Goal: Task Accomplishment & Management: Manage account settings

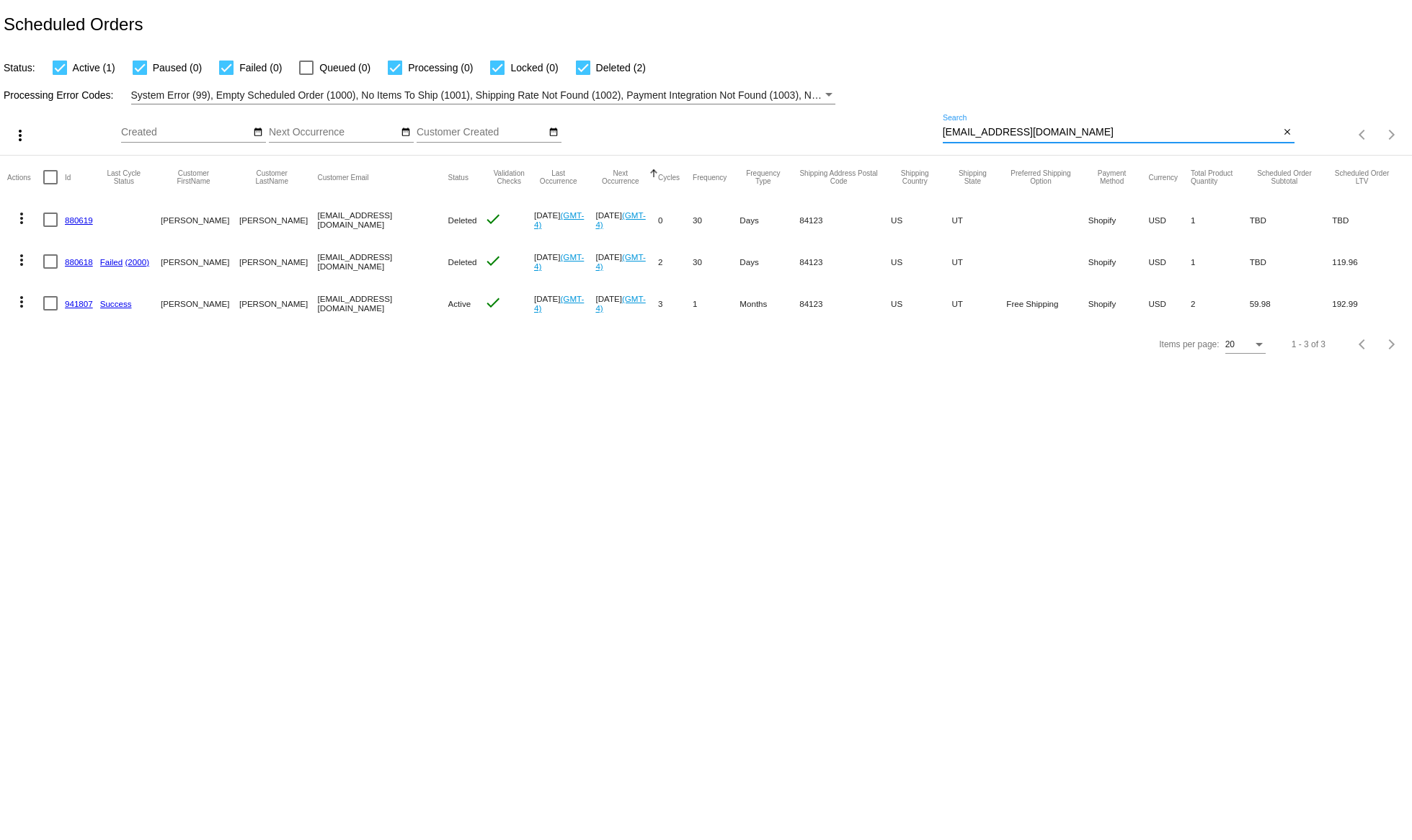
drag, startPoint x: 1073, startPoint y: 136, endPoint x: 770, endPoint y: 132, distance: 303.0
click at [943, 132] on input "denicewroe@yahoo.com" at bounding box center [1111, 132] width 337 height 11
paste input "bobrast@gmail"
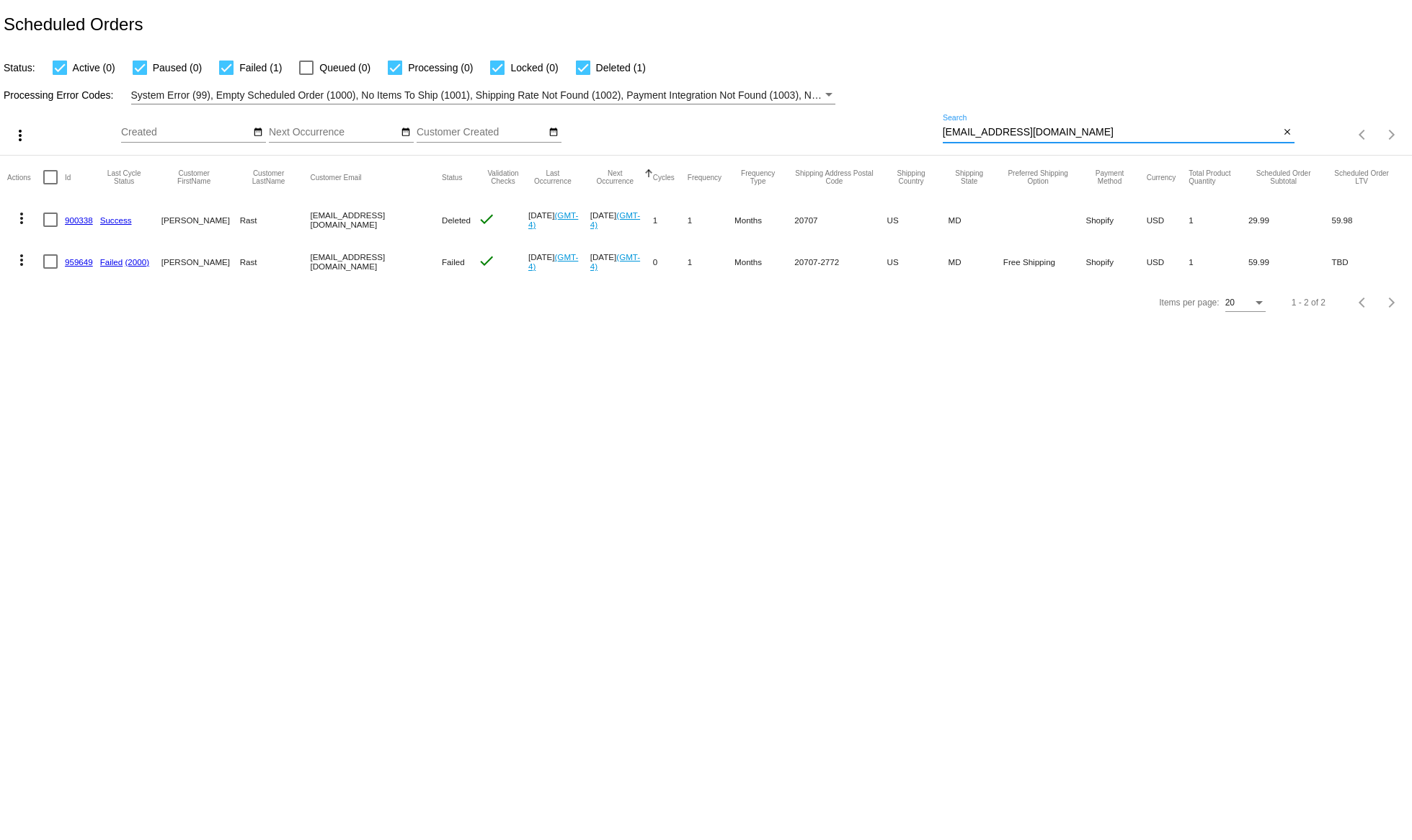
type input "[EMAIL_ADDRESS][DOMAIN_NAME]"
click at [21, 260] on mat-icon "more_vert" at bounding box center [22, 260] width 17 height 17
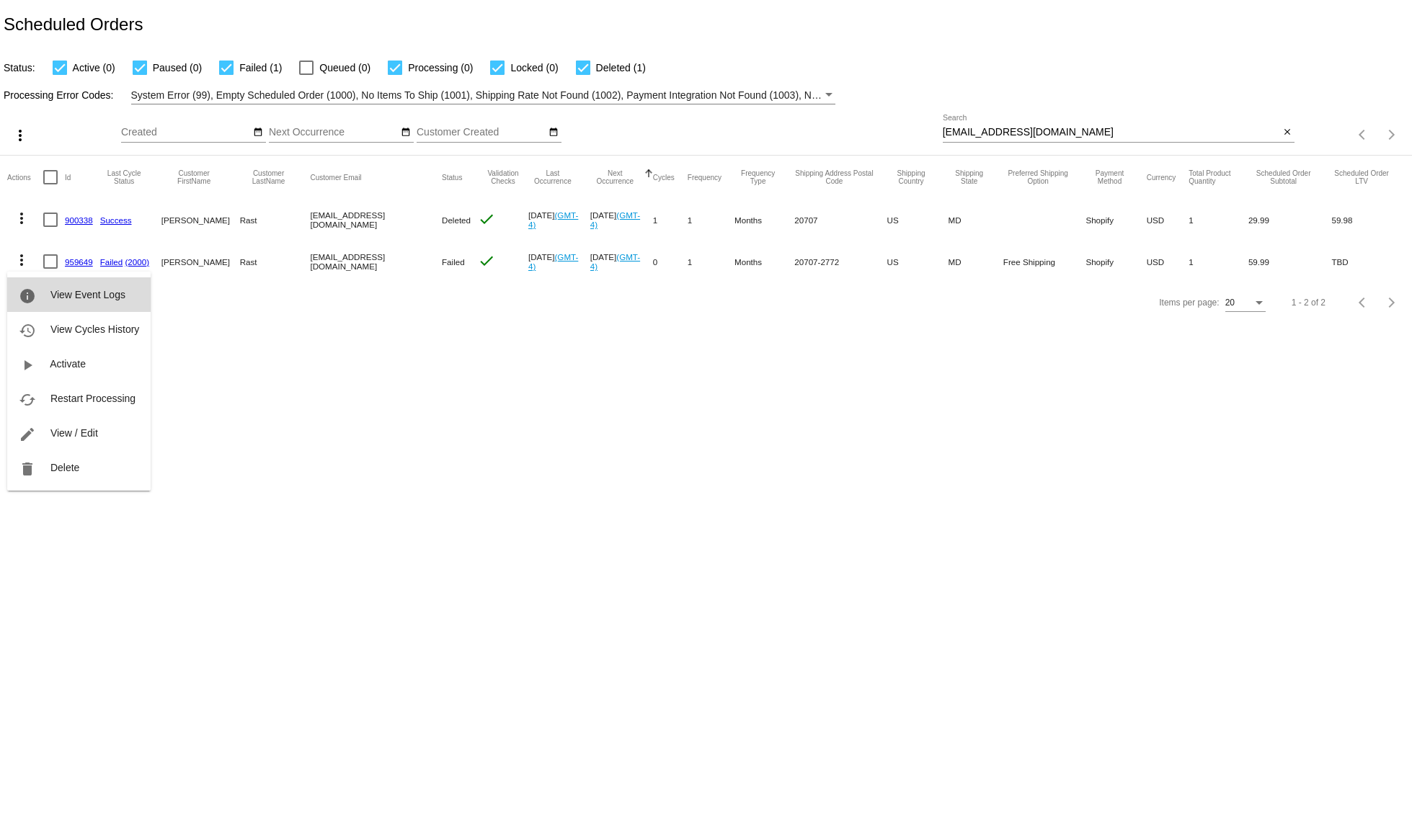
click at [68, 293] on span "View Event Logs" at bounding box center [87, 294] width 75 height 11
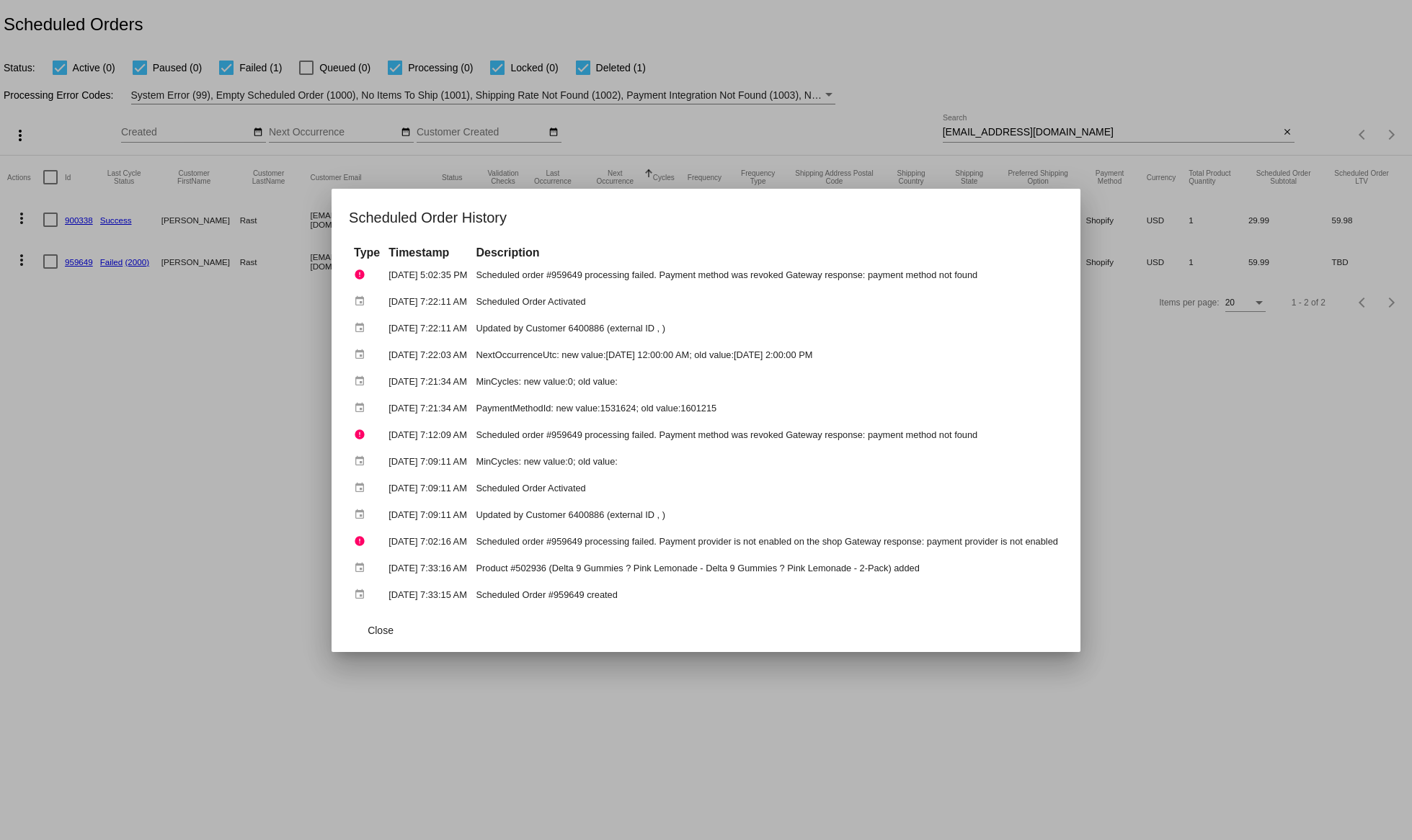
click at [897, 278] on td "Scheduled order #959649 processing failed. Payment method was revoked Gateway r…" at bounding box center [767, 275] width 589 height 25
click at [379, 635] on span "Close" at bounding box center [379, 630] width 25 height 11
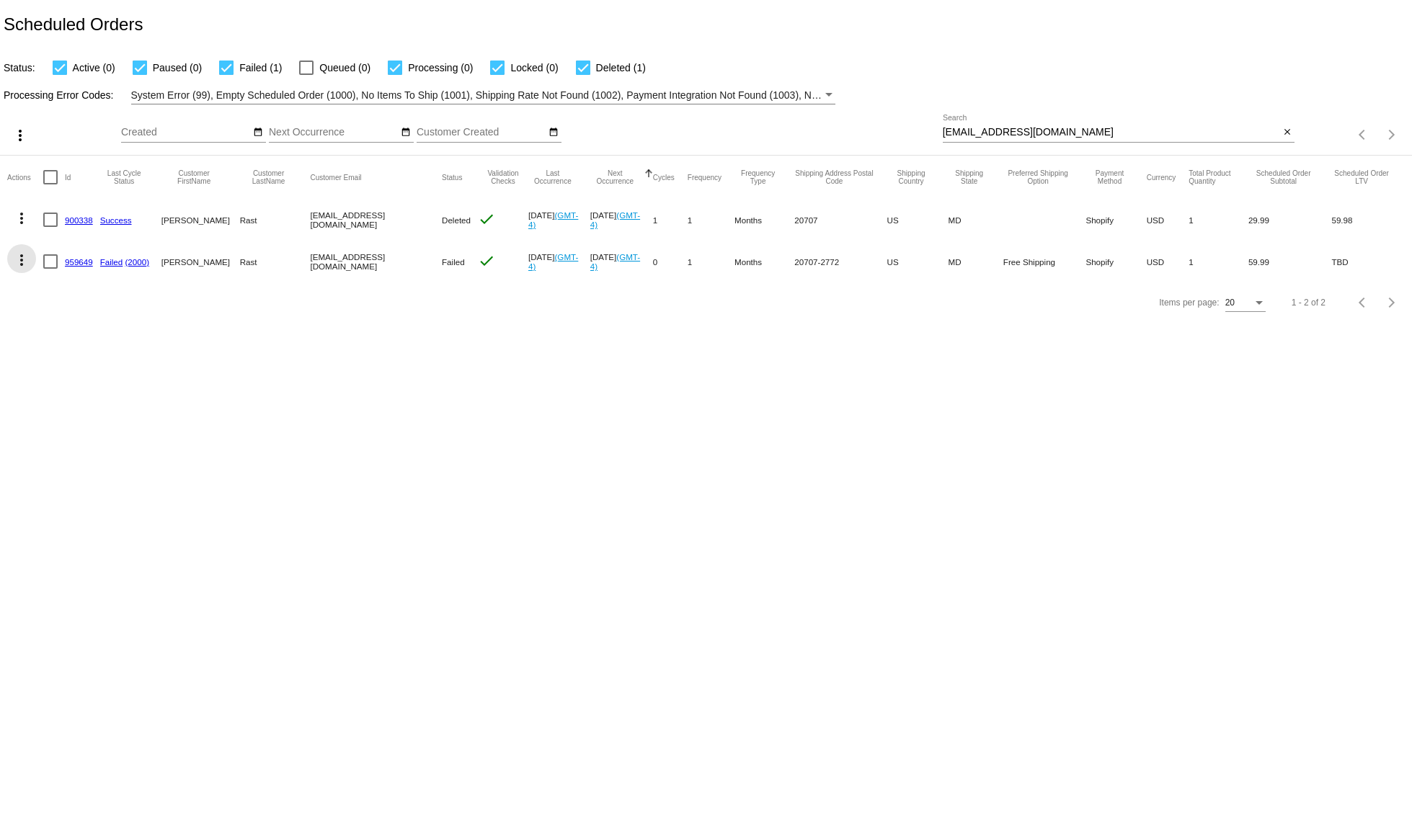
click at [21, 260] on mat-icon "more_vert" at bounding box center [22, 260] width 17 height 17
click at [93, 296] on span "View Event Logs" at bounding box center [87, 294] width 75 height 11
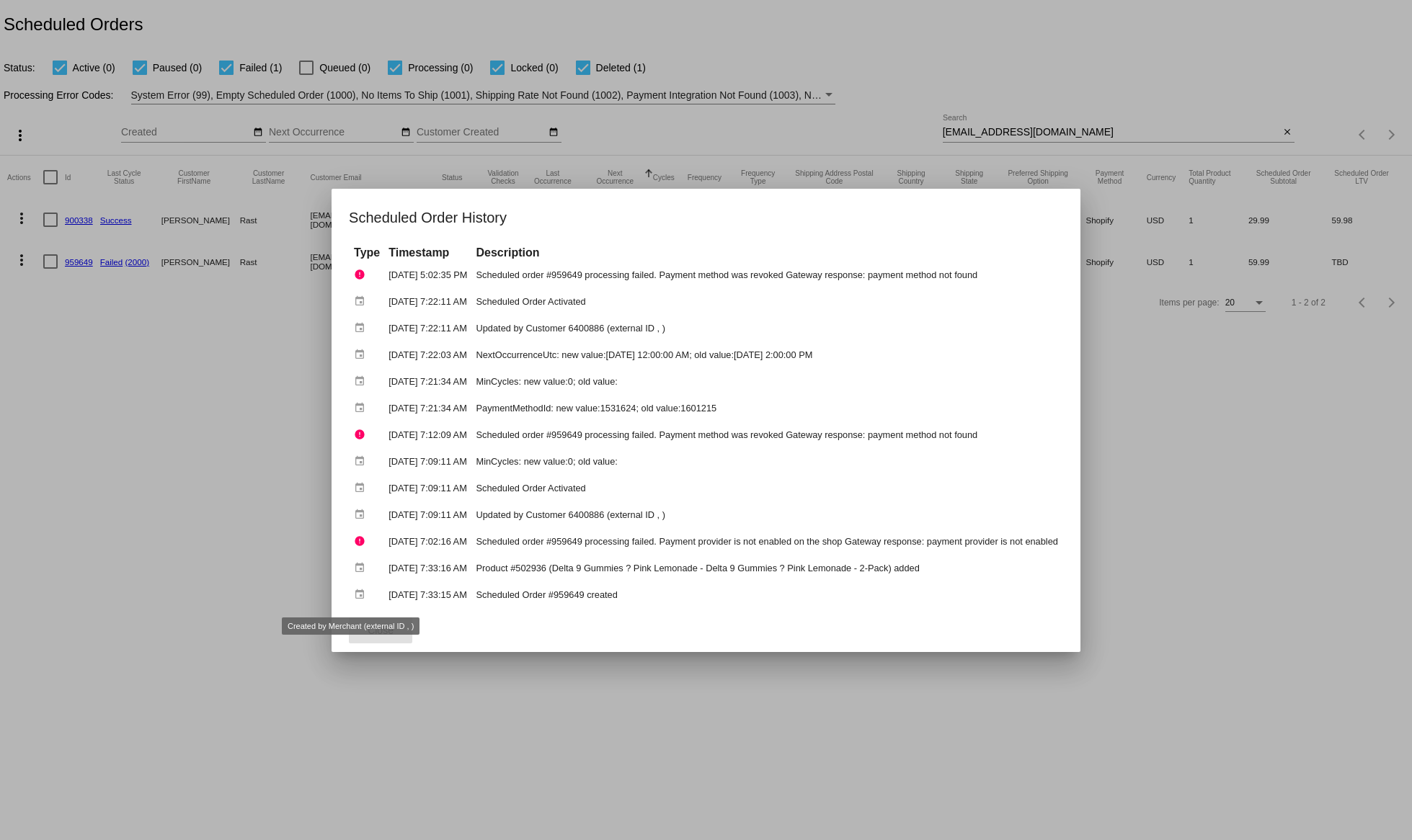
click at [369, 624] on button "Close" at bounding box center [380, 630] width 63 height 25
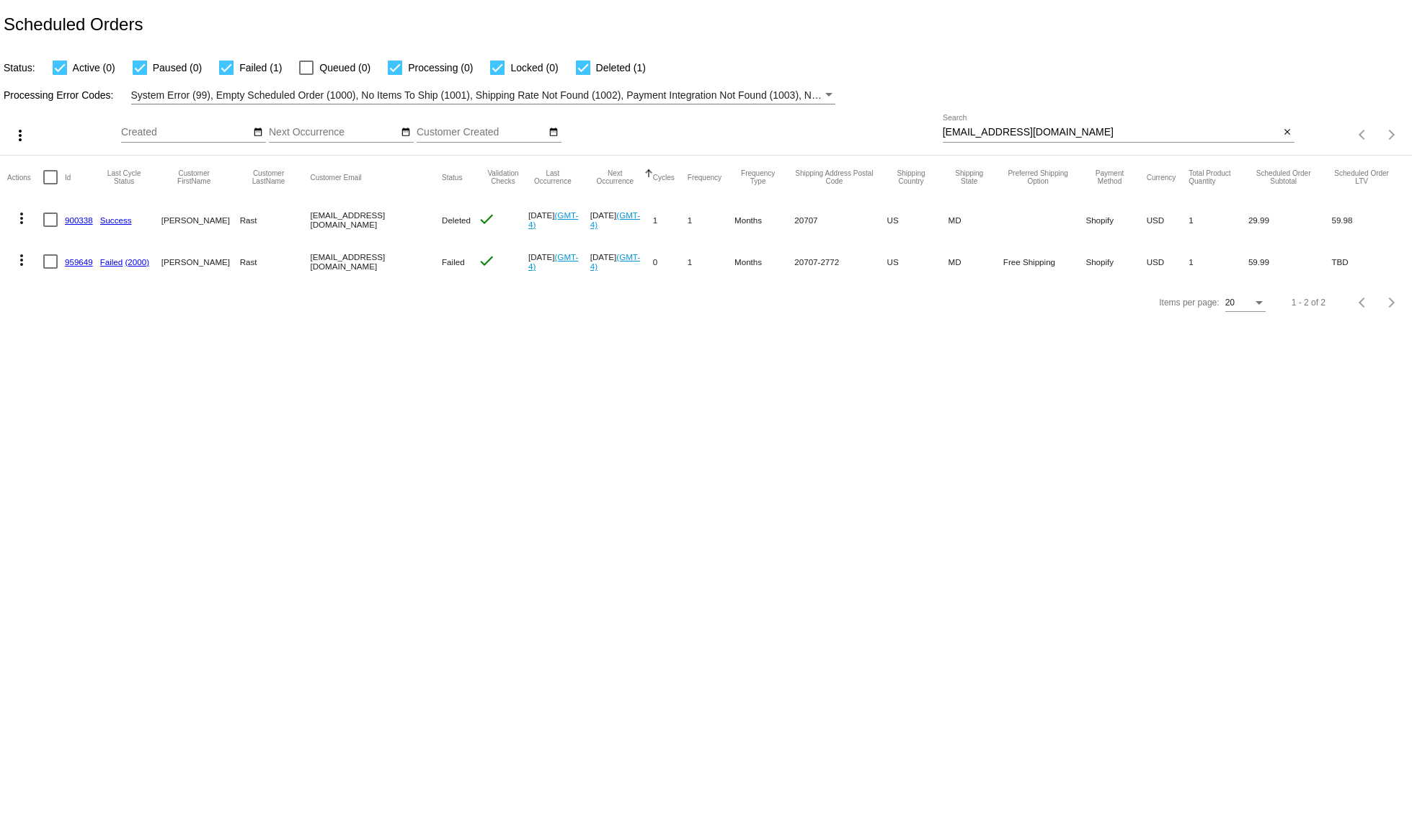
click at [14, 268] on mat-icon "more_vert" at bounding box center [22, 260] width 17 height 17
click at [93, 431] on span "View / Edit" at bounding box center [74, 433] width 47 height 11
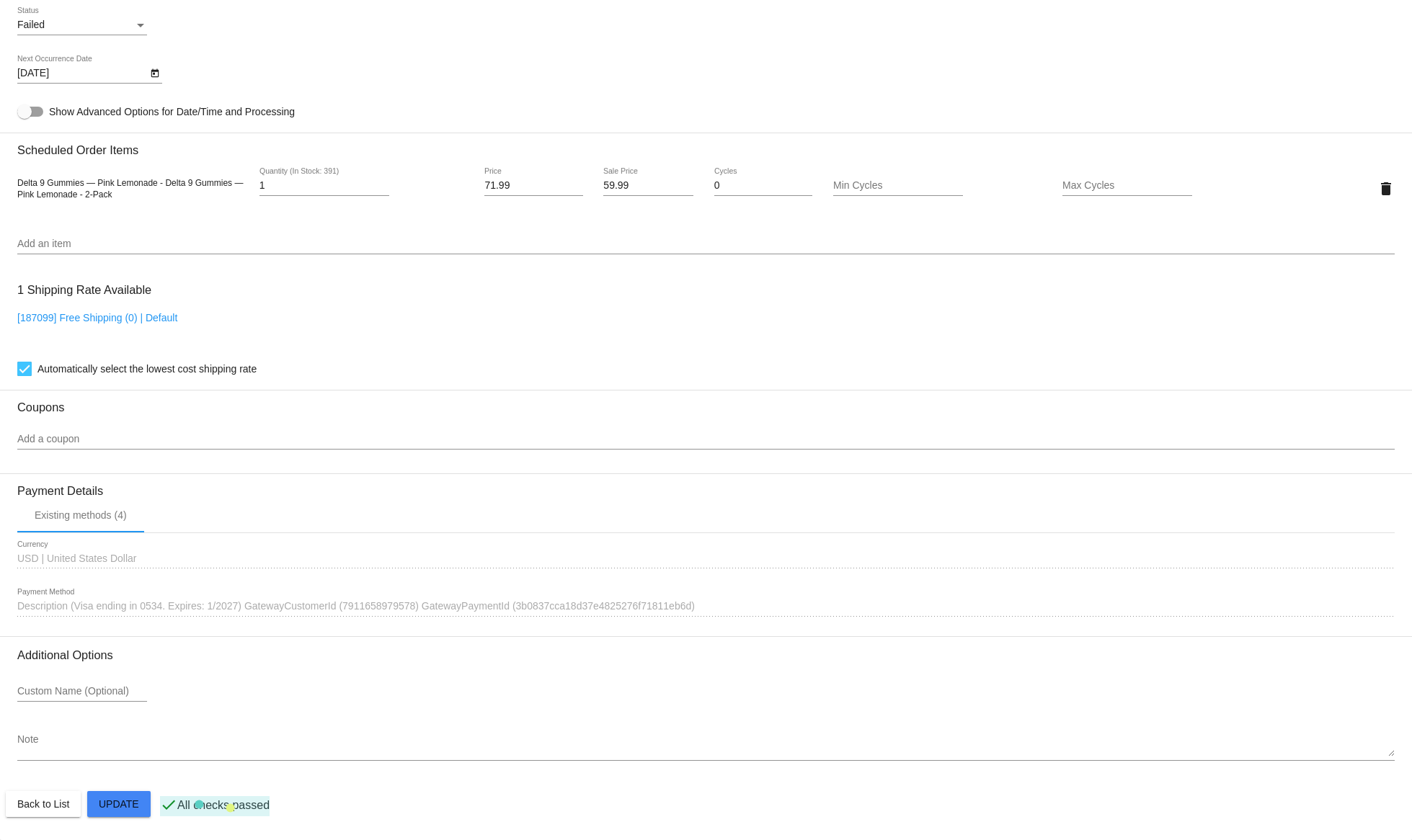
scroll to position [908, 0]
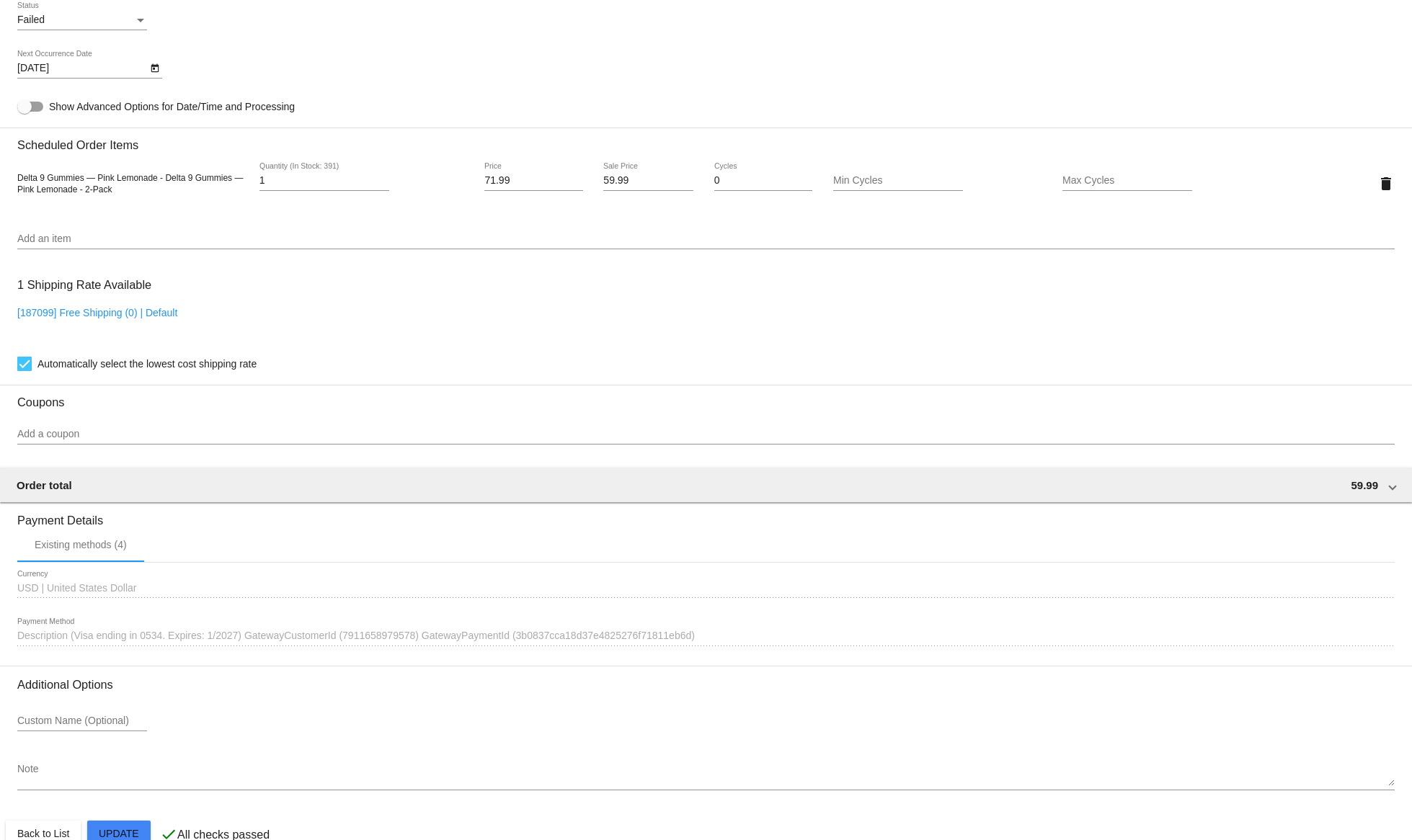
click at [233, 642] on span "Description (Visa ending in 0534. Expires: 1/2027) GatewayCustomerId (791165897…" at bounding box center [356, 635] width 678 height 11
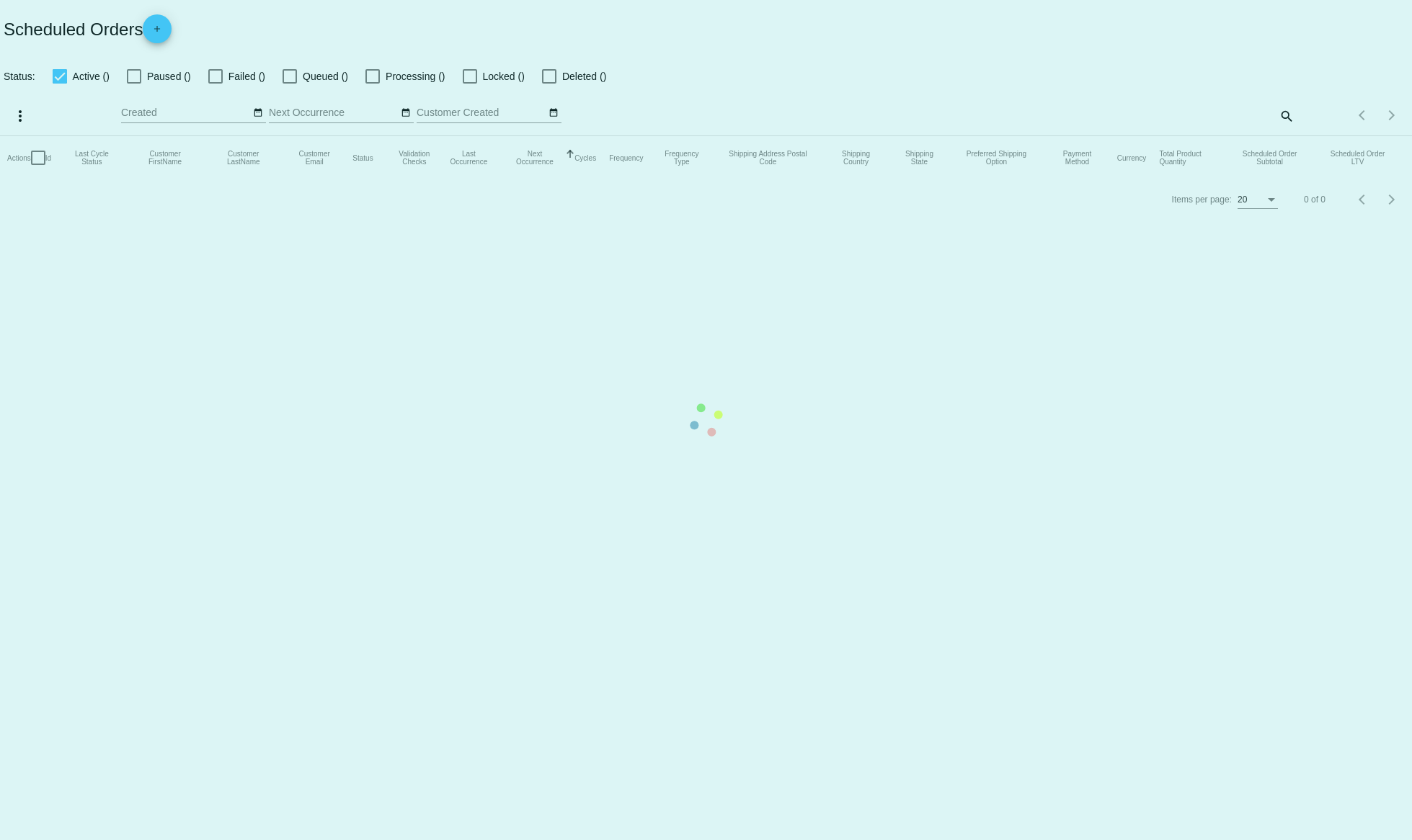
checkbox input "true"
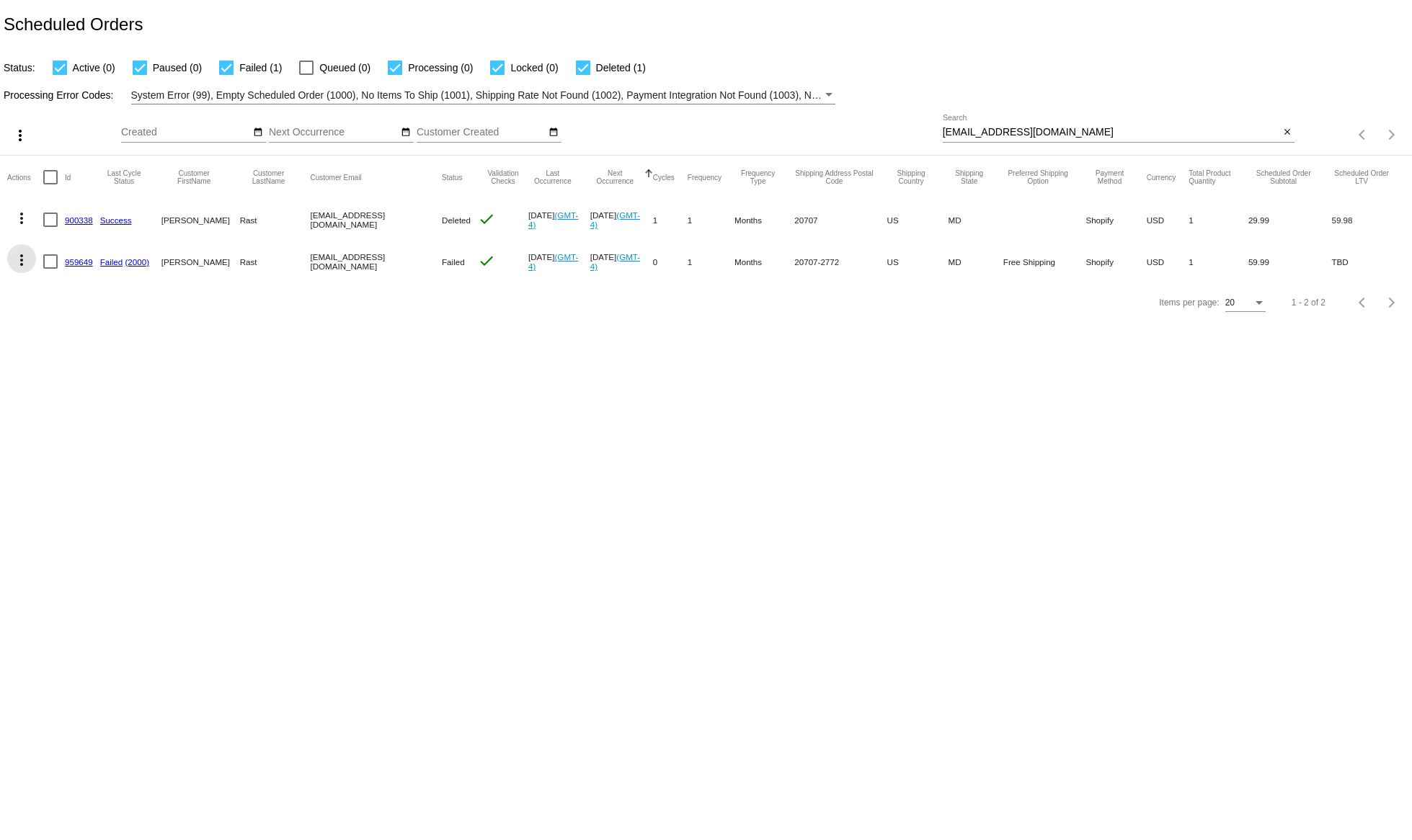
click at [14, 270] on button "more_vert" at bounding box center [22, 259] width 29 height 29
click at [55, 427] on button "edit View / Edit" at bounding box center [79, 433] width 143 height 35
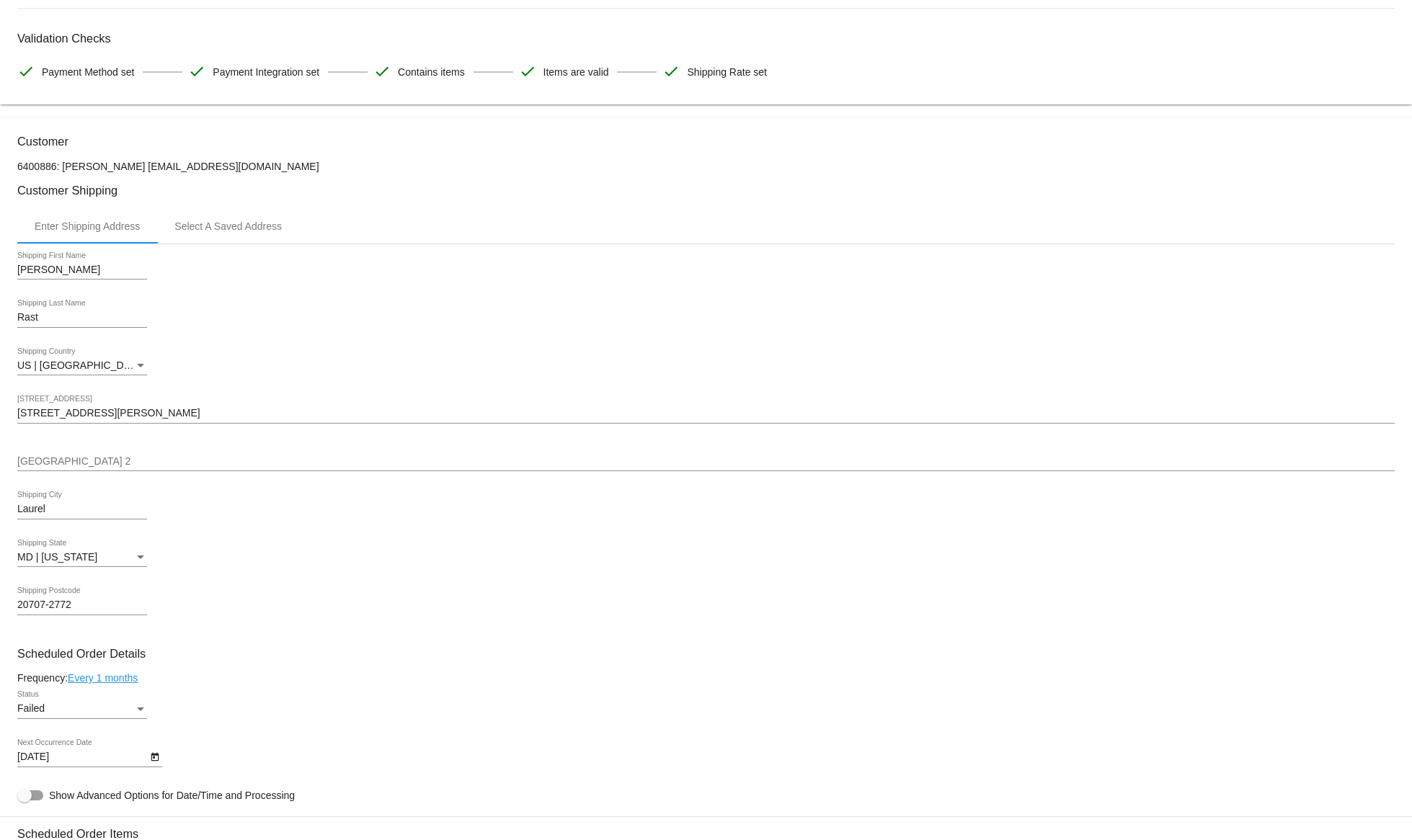
scroll to position [221, 0]
click at [54, 714] on div "Failed" at bounding box center [76, 708] width 117 height 11
click at [54, 717] on span "Failed" at bounding box center [70, 712] width 107 height 30
click at [55, 703] on div "Failed Status" at bounding box center [81, 704] width 129 height 28
click at [37, 652] on span "Active" at bounding box center [81, 651] width 129 height 30
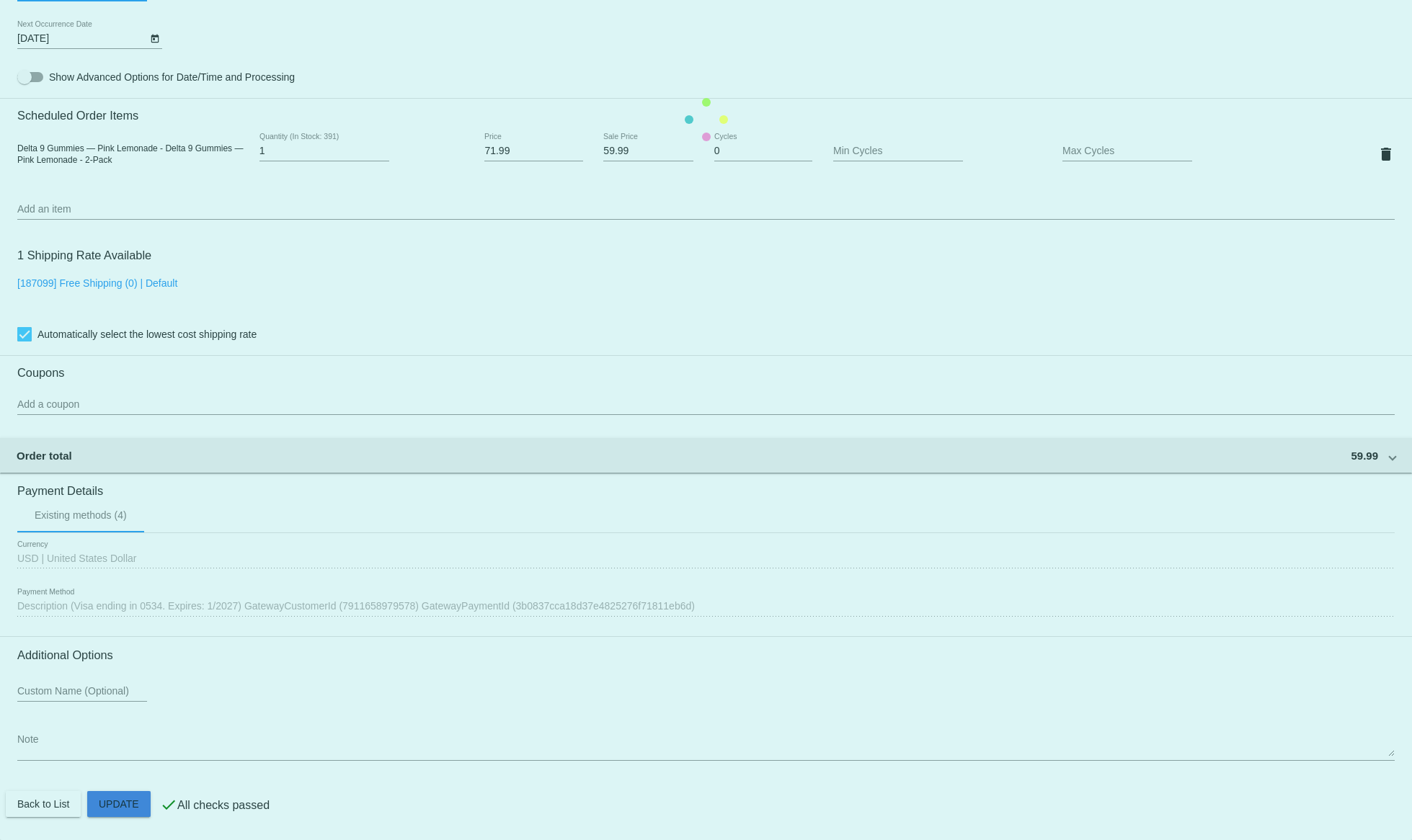
click at [144, 803] on mat-card "Customer 6400886: Bob Rast bobrast@gmail.com Customer Shipping Enter Shipping A…" at bounding box center [706, 119] width 1412 height 1441
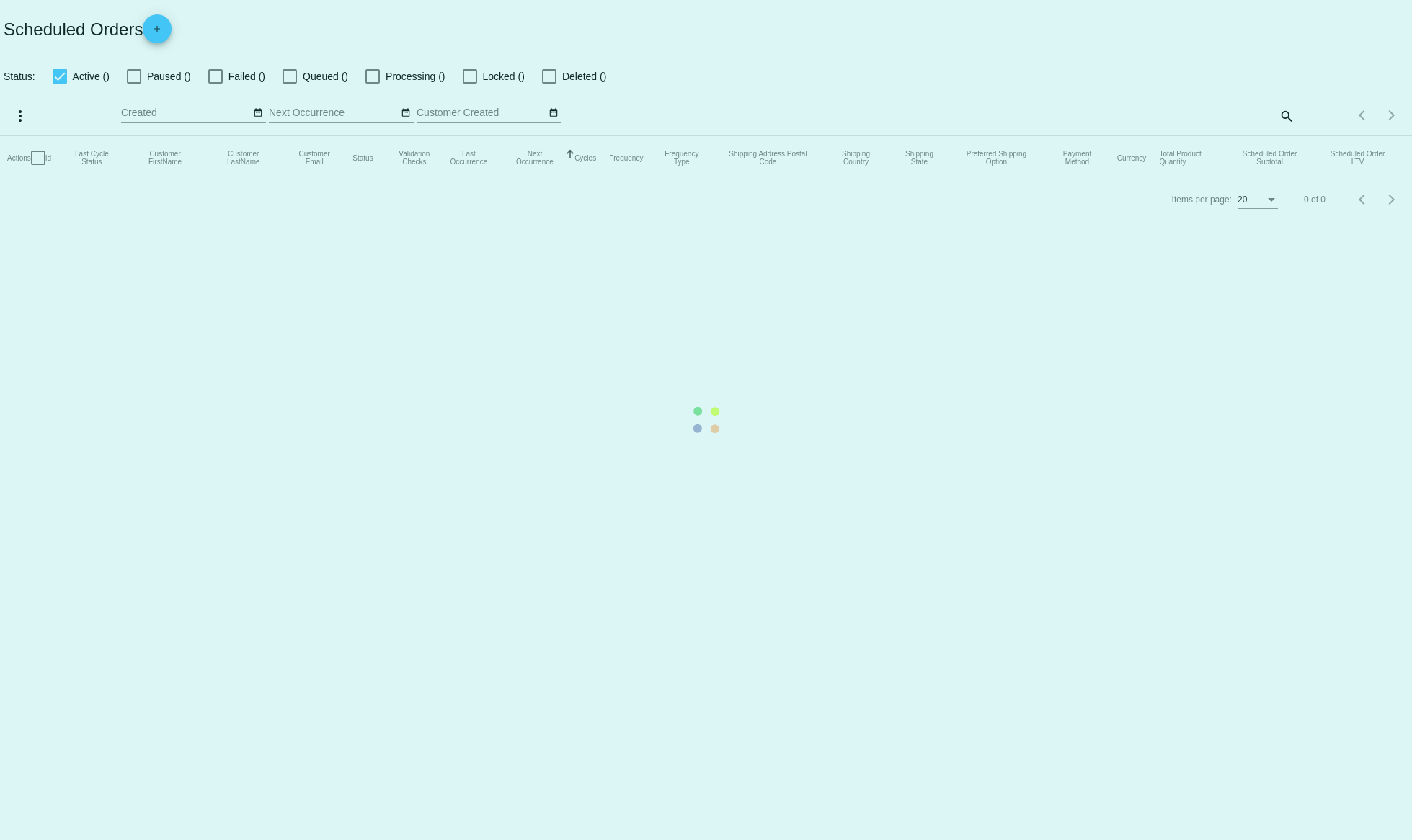
checkbox input "true"
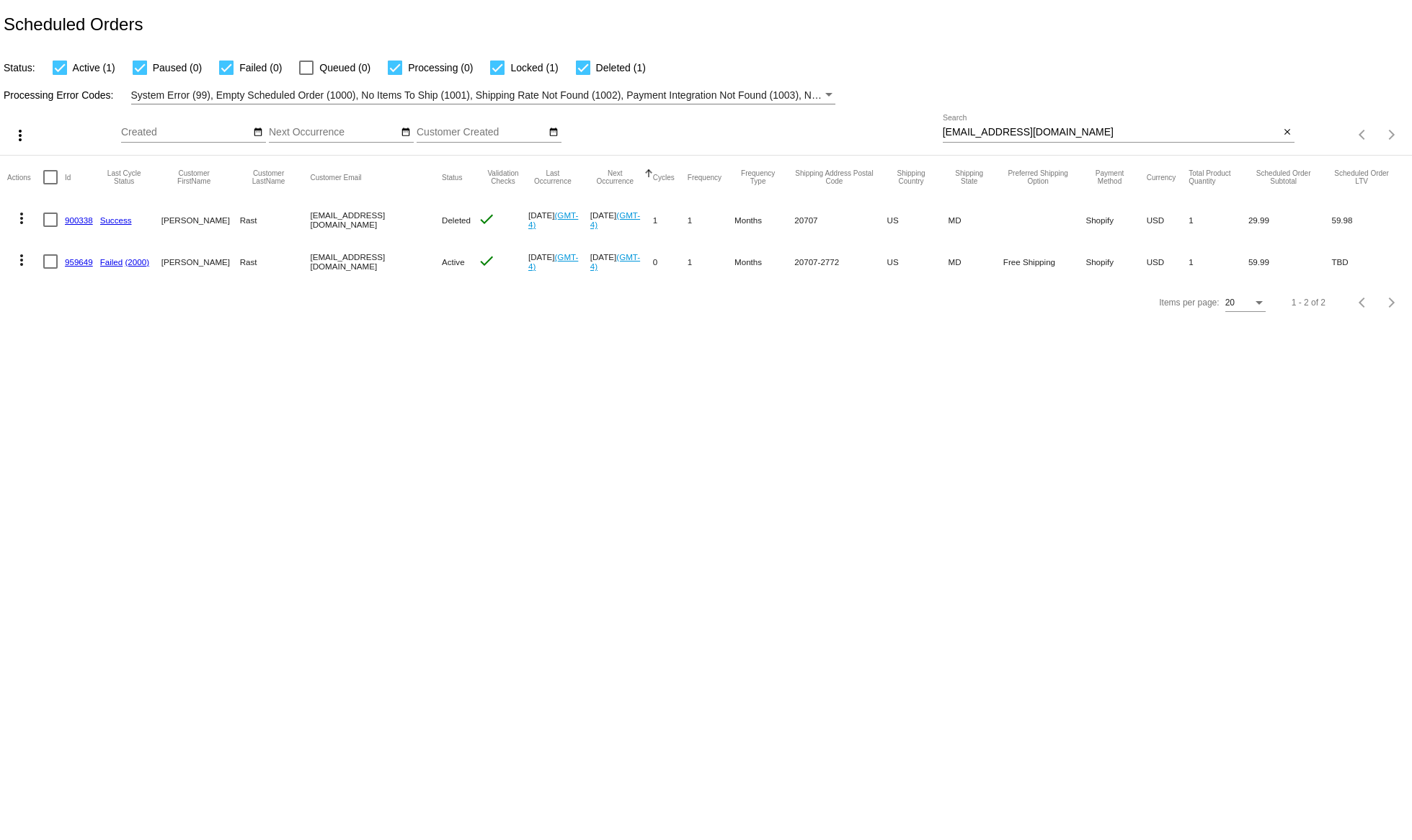
click at [19, 263] on mat-icon "more_vert" at bounding box center [22, 260] width 17 height 17
click at [68, 354] on button "cached Process Now" at bounding box center [79, 363] width 143 height 35
click at [19, 260] on mat-icon "more_vert" at bounding box center [22, 260] width 17 height 17
click at [90, 285] on button "info View Event Logs" at bounding box center [79, 294] width 143 height 35
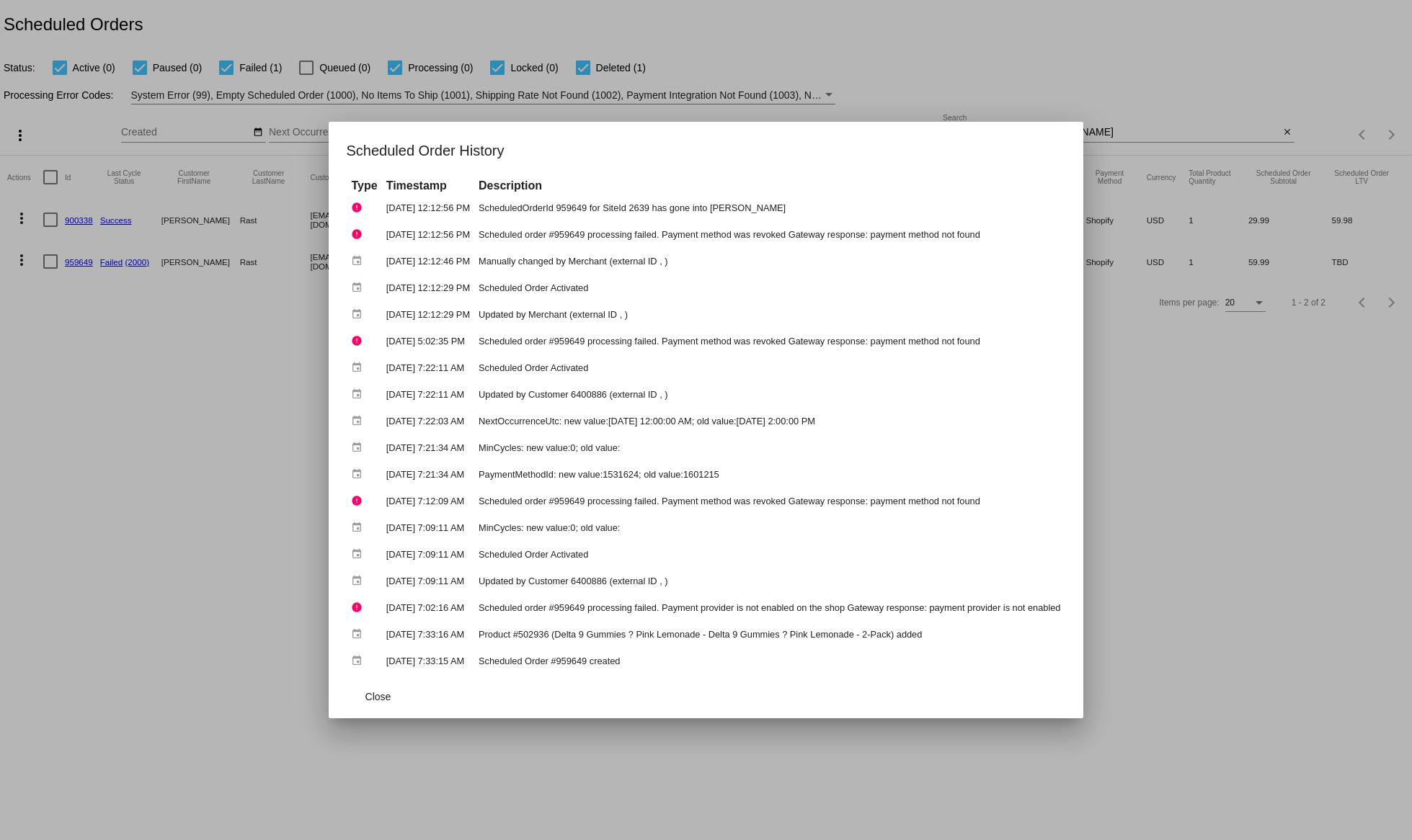
drag, startPoint x: 526, startPoint y: 206, endPoint x: 766, endPoint y: 202, distance: 240.0
click at [766, 202] on td "ScheduledOrderId 959649 for SiteId 2639 has gone into [PERSON_NAME]" at bounding box center [769, 208] width 589 height 25
click at [766, 203] on td "ScheduledOrderId 959649 for SiteId 2639 has gone into [PERSON_NAME]" at bounding box center [769, 208] width 589 height 25
drag, startPoint x: 766, startPoint y: 203, endPoint x: 997, endPoint y: 244, distance: 234.6
click at [997, 244] on tbody "error [DATE] 12:12:56 PM ScheduledOrderId 959649 for SiteId 2639 has gone into …" at bounding box center [705, 434] width 716 height 479
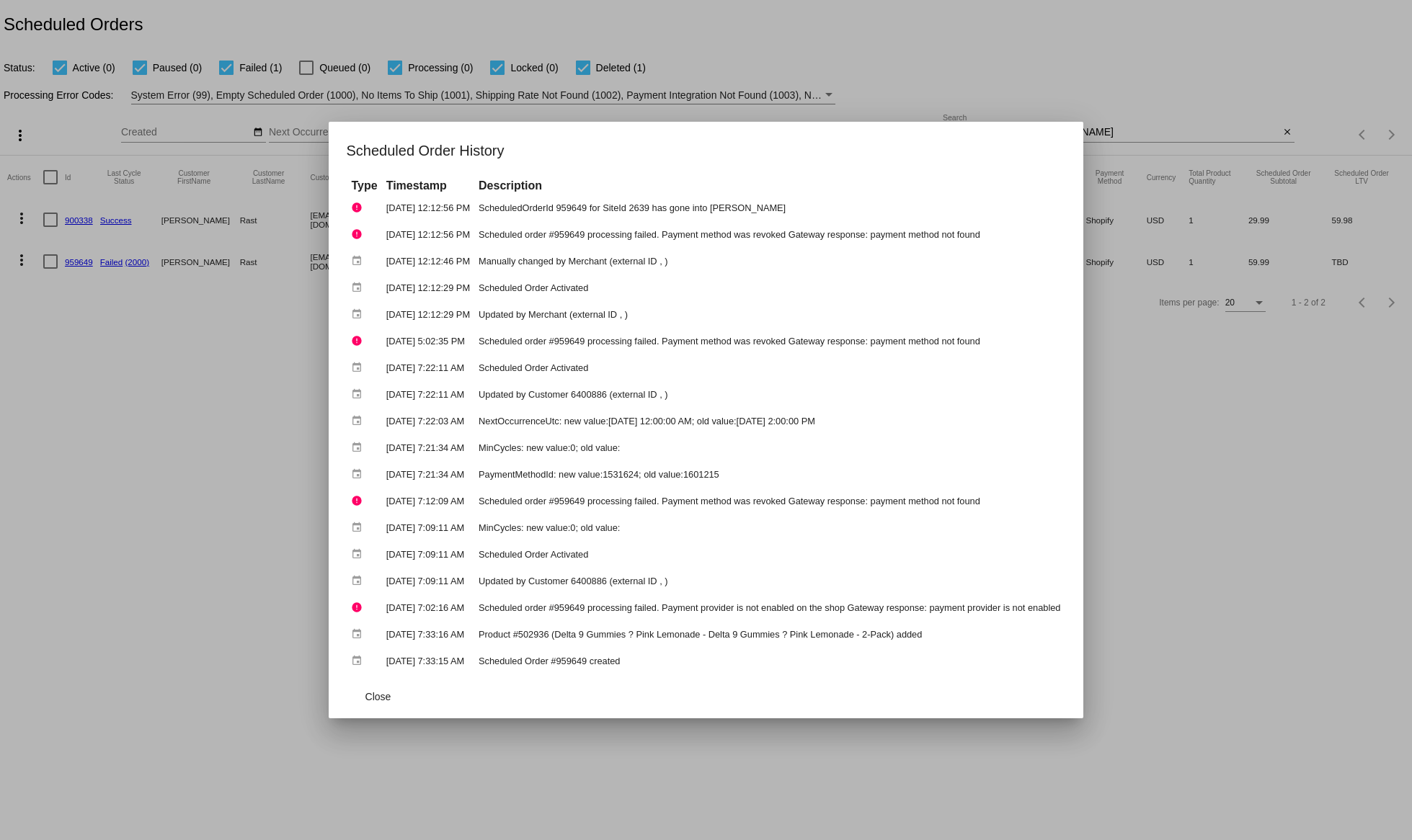
click at [997, 244] on td "Scheduled order #959649 processing failed. Payment method was revoked Gateway r…" at bounding box center [769, 234] width 589 height 25
click at [1017, 218] on td "ScheduledOrderId 959649 for SiteId 2639 has gone into [PERSON_NAME]" at bounding box center [769, 208] width 589 height 25
drag, startPoint x: 1017, startPoint y: 218, endPoint x: 1010, endPoint y: 243, distance: 26.0
click at [1015, 231] on tbody "error [DATE] 12:12:56 PM ScheduledOrderId 959649 for SiteId 2639 has gone into …" at bounding box center [705, 434] width 716 height 479
click at [1008, 244] on td "Scheduled order #959649 processing failed. Payment method was revoked Gateway r…" at bounding box center [769, 234] width 589 height 25
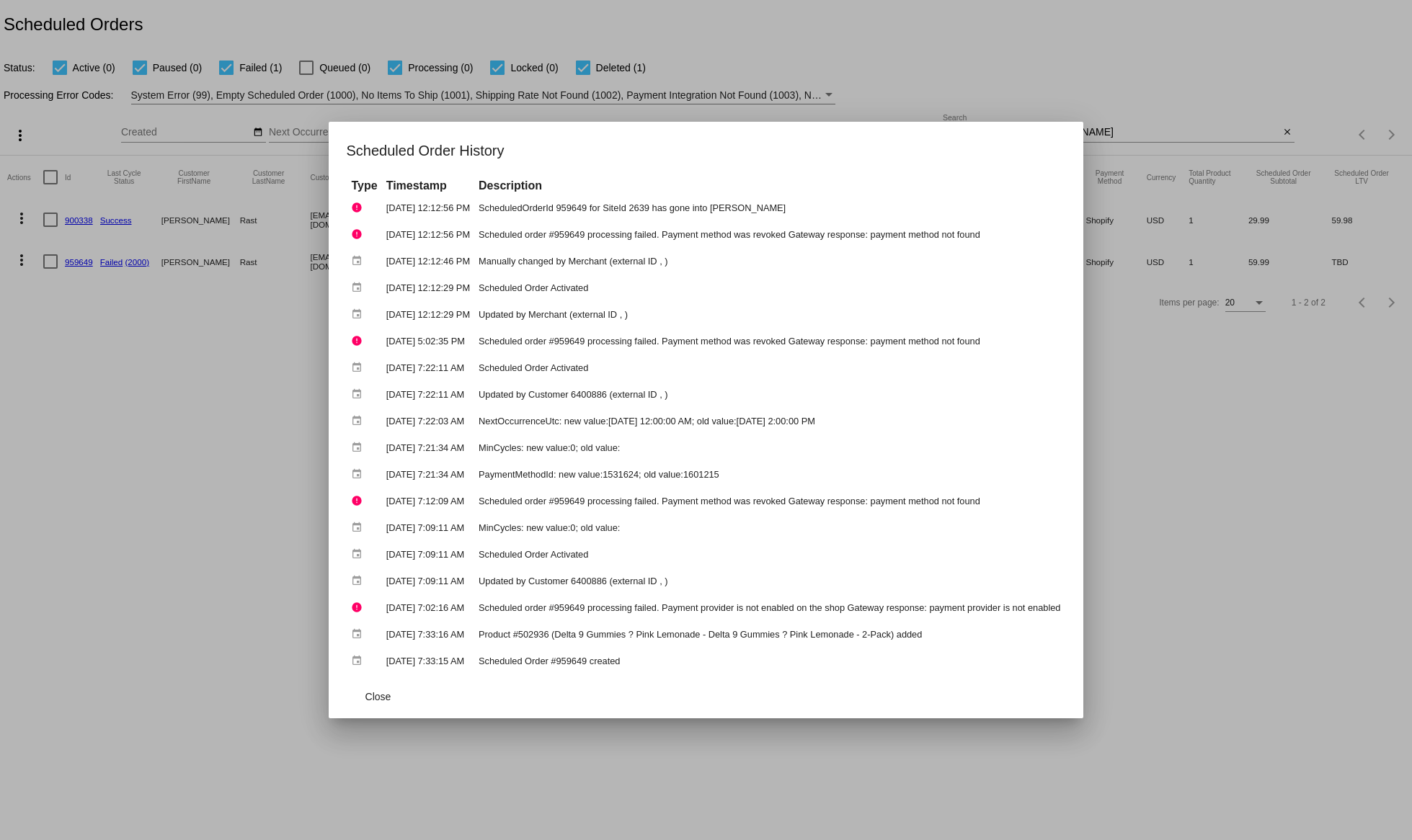
click at [1000, 246] on table "Type Timestamp Description error [DATE] 12:12:56 PM ScheduledOrderId 959649 for…" at bounding box center [706, 426] width 719 height 498
click at [1017, 235] on td "Scheduled order #959649 processing failed. Payment method was revoked Gateway r…" at bounding box center [769, 234] width 589 height 25
drag, startPoint x: 971, startPoint y: 241, endPoint x: 423, endPoint y: 331, distance: 555.3
click at [356, 284] on tbody "error [DATE] 12:12:56 PM ScheduledOrderId 959649 for SiteId 2639 has gone into …" at bounding box center [705, 434] width 716 height 479
click at [429, 337] on td "[DATE] 5:02:35 PM" at bounding box center [429, 341] width 91 height 25
